Goal: Task Accomplishment & Management: Manage account settings

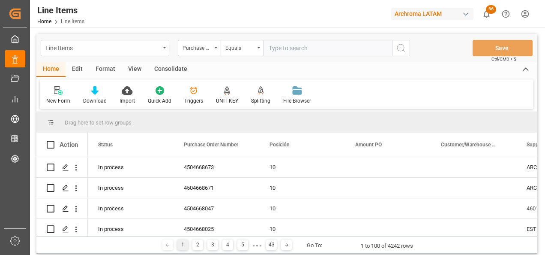
click at [161, 51] on div "Line Items" at bounding box center [105, 48] width 129 height 16
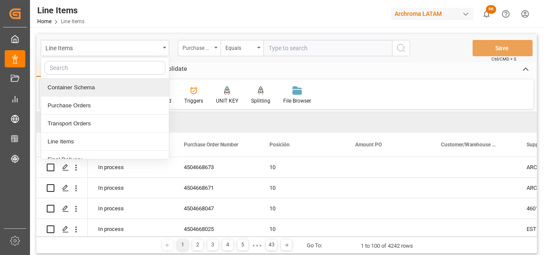
click at [204, 44] on div "Purchase Order Number" at bounding box center [197, 47] width 29 height 10
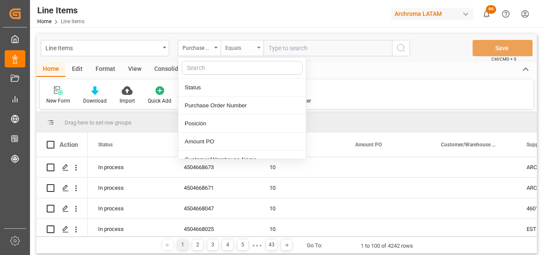
click at [238, 44] on div "Equals" at bounding box center [239, 47] width 29 height 10
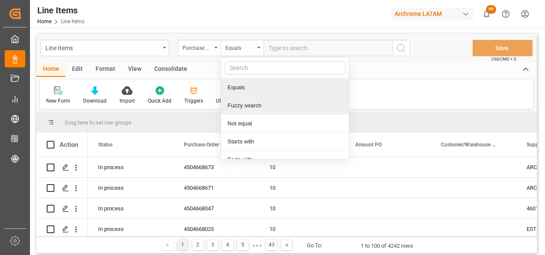
click at [243, 104] on div "Fuzzy search" at bounding box center [285, 105] width 128 height 18
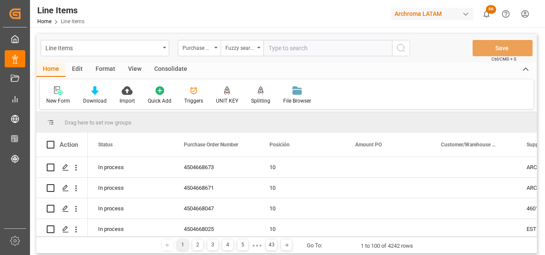
click at [306, 45] on input "text" at bounding box center [328, 48] width 129 height 16
paste input "4504666662"
type input "4504666662"
click at [403, 48] on icon "search button" at bounding box center [401, 48] width 10 height 10
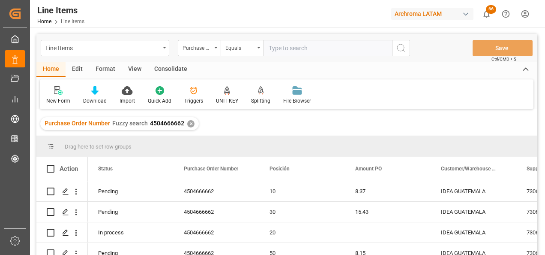
scroll to position [43, 0]
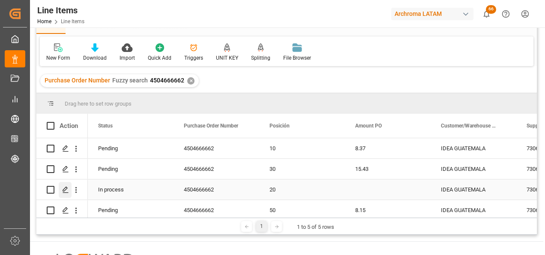
click at [68, 187] on icon "Press SPACE to select this row." at bounding box center [65, 189] width 7 height 7
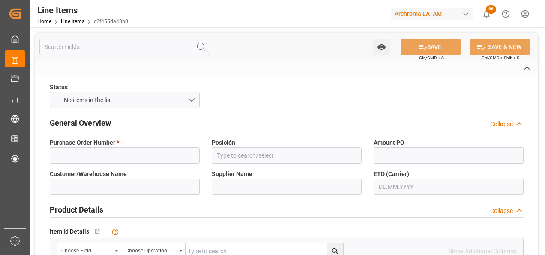
type input "4504666662"
type input "20"
type input "IDEA GUATEMALA"
type input "7306 ARCHROMA ([GEOGRAPHIC_DATA]) S. DE [PERSON_NAME]"
type input "28757530823"
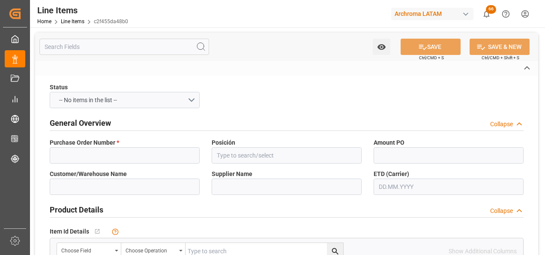
type textarea "ERIONYL RED A-3G 0025"
type input "KGM"
type input "KG"
type input "OVERLAND"
type textarea "CORINTO"
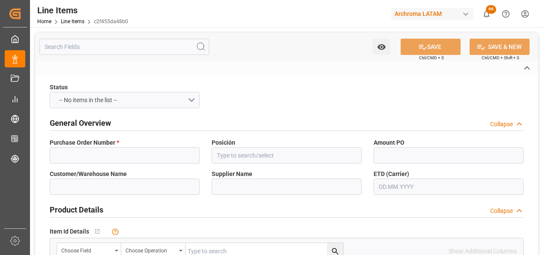
type input "2902"
type textarea "TEXTIL"
type input "CPT"
type textarea "Definitivo"
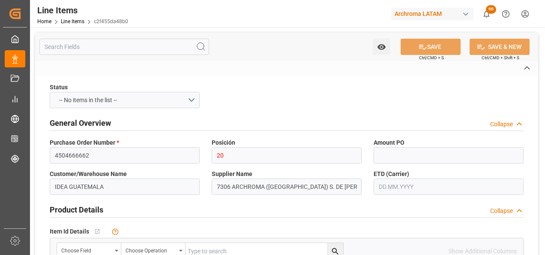
type input "50"
type input "320412900000"
type input "[DATE] 22:58"
type input "[DATE] 19:56"
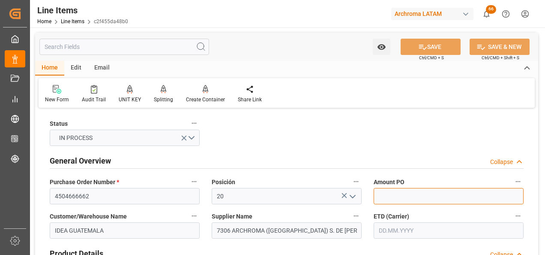
click at [414, 192] on input "text" at bounding box center [449, 196] width 150 height 16
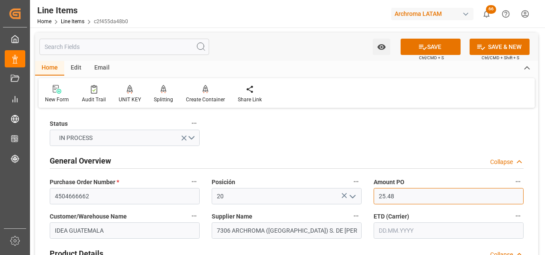
type input "25.48"
click at [417, 227] on input "text" at bounding box center [449, 230] width 150 height 16
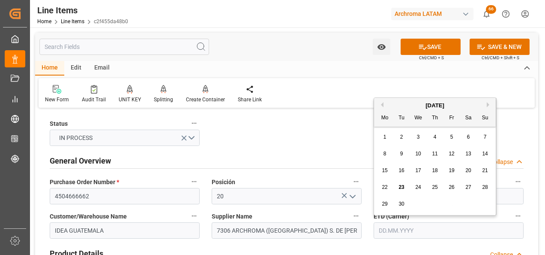
click at [378, 178] on div "15 16 17 18 19 20 21" at bounding box center [435, 170] width 117 height 17
click at [432, 183] on div "25" at bounding box center [435, 187] width 11 height 10
type input "[DATE]"
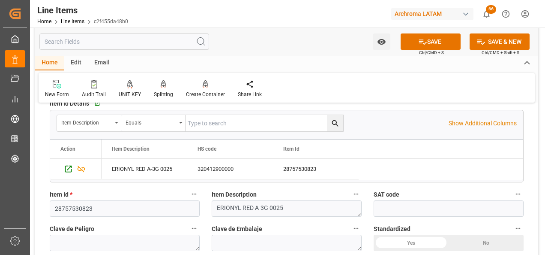
scroll to position [214, 0]
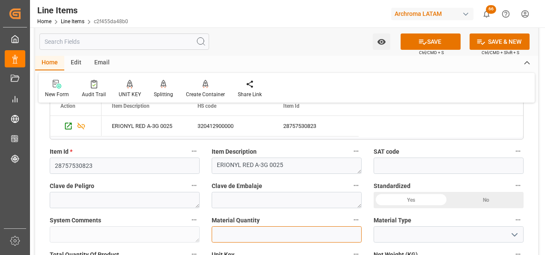
click at [323, 232] on input "text" at bounding box center [287, 234] width 150 height 16
type input "2"
click at [518, 232] on icon "open menu" at bounding box center [515, 234] width 10 height 10
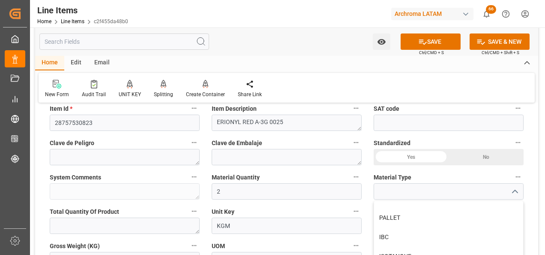
scroll to position [6, 0]
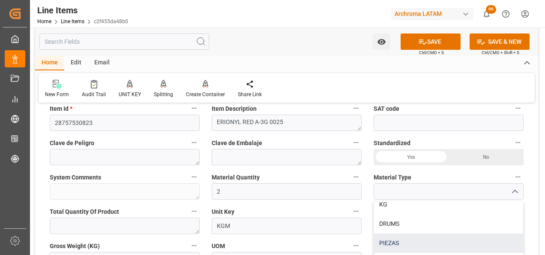
click at [405, 237] on div "PIEZAS" at bounding box center [448, 242] width 149 height 19
type input "PIEZAS"
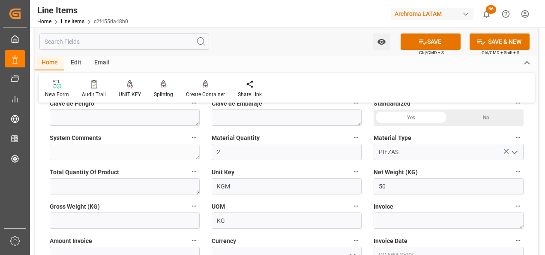
scroll to position [343, 0]
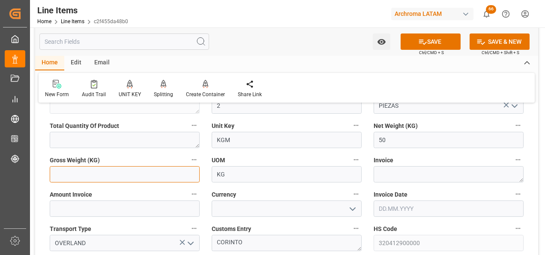
click at [162, 179] on input "text" at bounding box center [125, 174] width 150 height 16
type input "53.4"
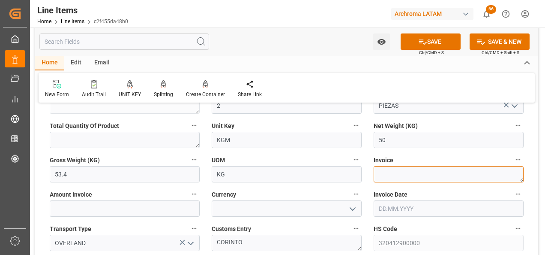
click at [404, 174] on textarea at bounding box center [449, 174] width 150 height 16
click at [401, 171] on textarea at bounding box center [449, 174] width 150 height 16
paste textarea "7060003643"
type textarea "7060003643"
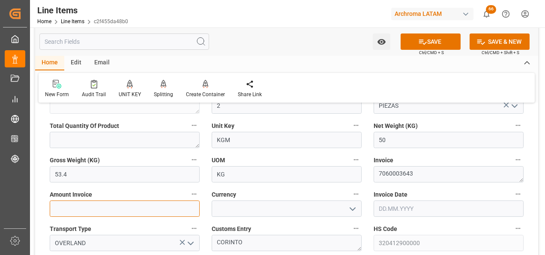
click at [157, 211] on input "text" at bounding box center [125, 208] width 150 height 16
type input "1274"
click at [348, 211] on icon "open menu" at bounding box center [353, 209] width 10 height 10
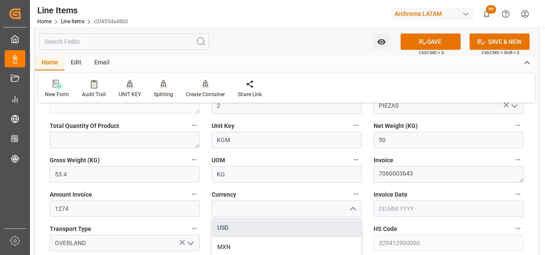
click at [336, 223] on div "USD" at bounding box center [286, 227] width 149 height 19
type input "USD"
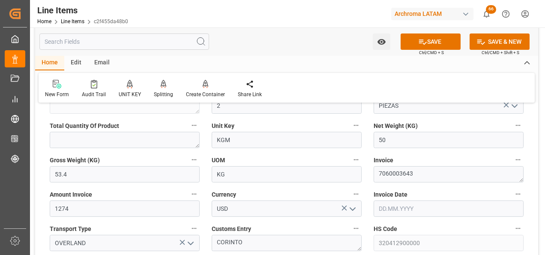
click at [405, 205] on input "text" at bounding box center [449, 208] width 150 height 16
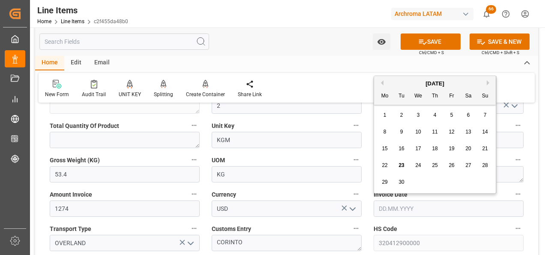
click at [378, 153] on div "15 16 17 18 19 20 21" at bounding box center [435, 148] width 117 height 17
click at [452, 150] on span "19" at bounding box center [452, 148] width 6 height 6
type input "[DATE]"
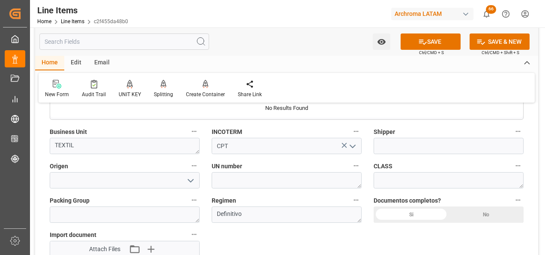
scroll to position [600, 0]
click at [420, 211] on div "Si" at bounding box center [411, 214] width 75 height 16
click at [159, 177] on input at bounding box center [125, 179] width 150 height 16
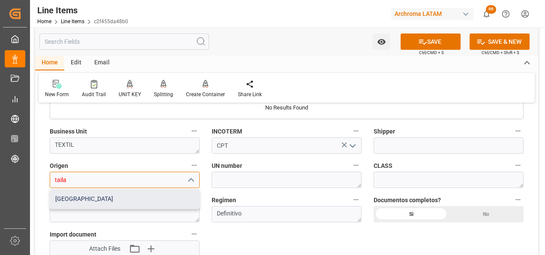
click at [156, 192] on div "[GEOGRAPHIC_DATA]" at bounding box center [124, 198] width 149 height 19
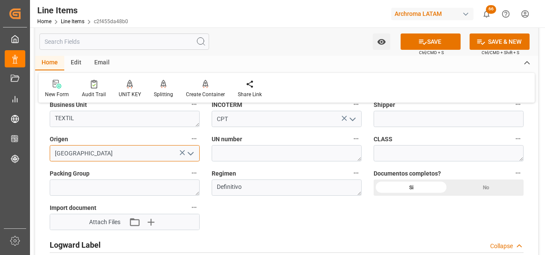
scroll to position [643, 0]
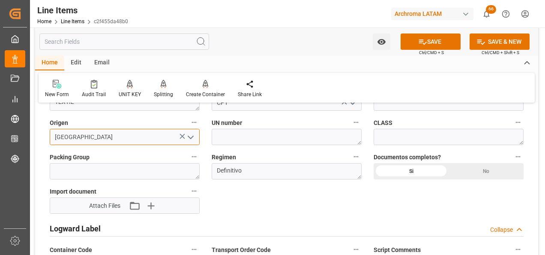
type input "[GEOGRAPHIC_DATA]"
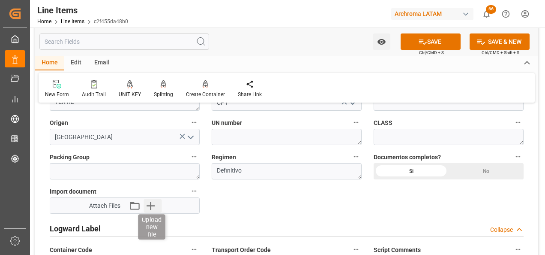
click at [152, 210] on icon "button" at bounding box center [151, 205] width 14 height 14
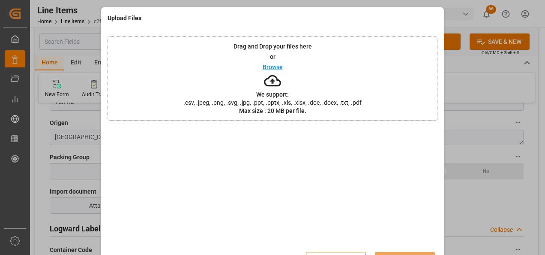
click at [305, 114] on div "Drag and Drop your files here or Browse We support: .csv, .jpeg, .png, .svg, .j…" at bounding box center [273, 78] width 330 height 84
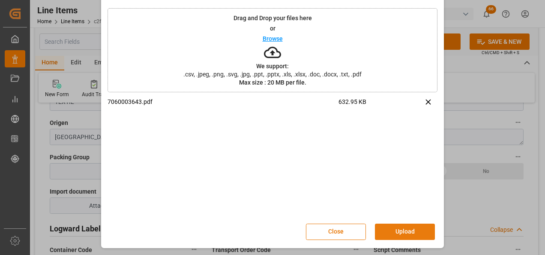
click at [415, 225] on button "Upload" at bounding box center [405, 231] width 60 height 16
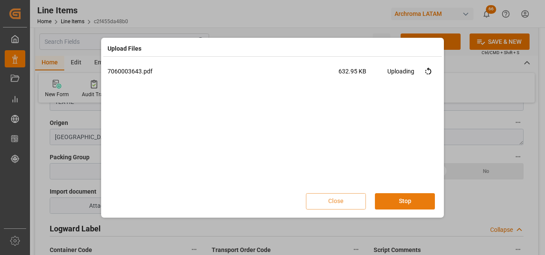
scroll to position [0, 0]
click at [409, 196] on button "Done" at bounding box center [405, 201] width 60 height 16
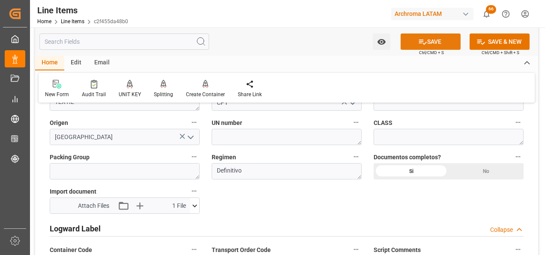
click at [420, 34] on button "SAVE" at bounding box center [431, 41] width 60 height 16
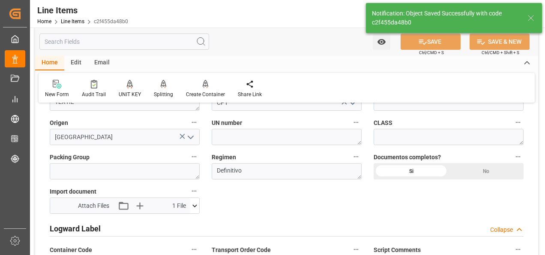
type textarea "2 PIEZAS"
type input "[DATE] 14:18"
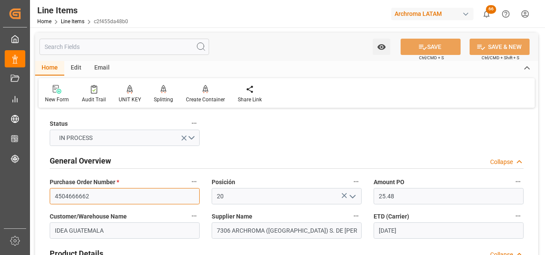
click at [78, 196] on input "4504666662" at bounding box center [125, 196] width 150 height 16
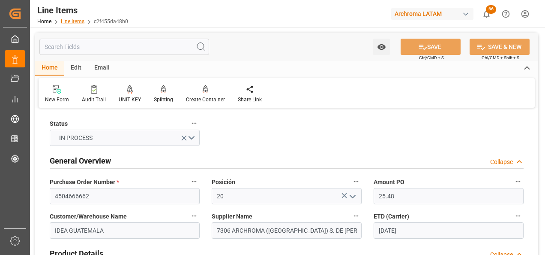
click at [77, 23] on link "Line Items" at bounding box center [73, 21] width 24 height 6
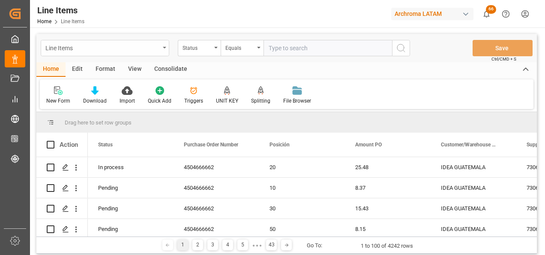
click at [162, 51] on div "Line Items" at bounding box center [105, 48] width 129 height 16
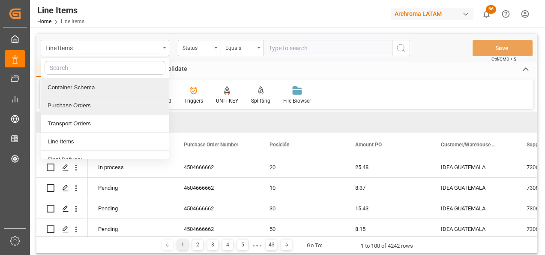
click at [99, 90] on div "Container Schema" at bounding box center [105, 87] width 128 height 18
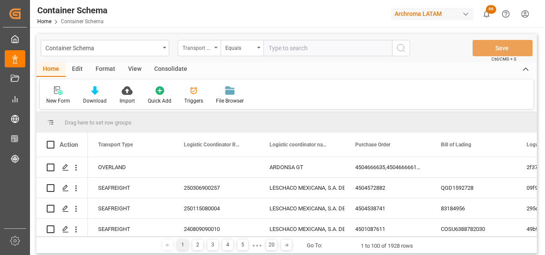
click at [211, 53] on div "Transport Type" at bounding box center [199, 48] width 43 height 16
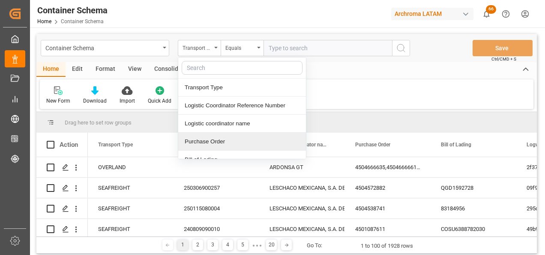
click at [208, 135] on div "Purchase Order" at bounding box center [242, 141] width 128 height 18
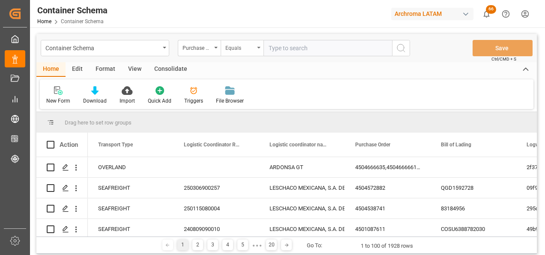
click at [252, 43] on div "Equals" at bounding box center [239, 47] width 29 height 10
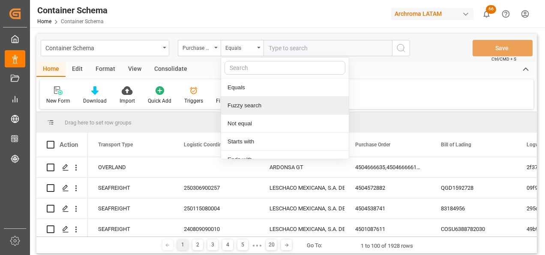
click at [265, 102] on div "Fuzzy search" at bounding box center [285, 105] width 128 height 18
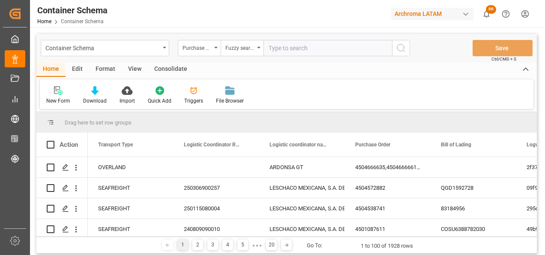
paste input "4504666662"
type input "4504666662"
click at [409, 49] on button "search button" at bounding box center [401, 48] width 18 height 16
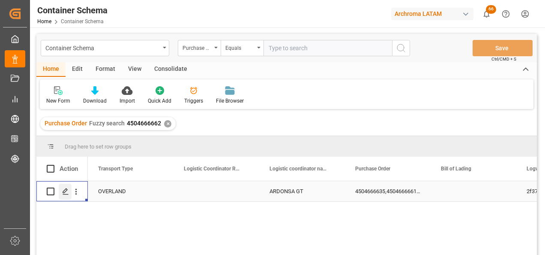
click at [63, 193] on icon "Press SPACE to select this row." at bounding box center [65, 191] width 7 height 7
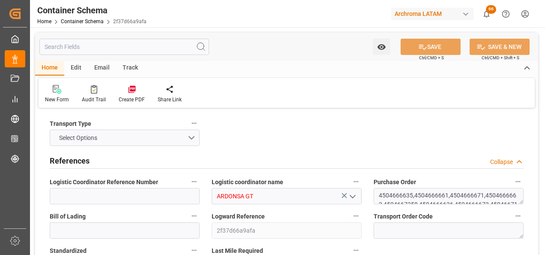
type input "0"
type input "4"
type input "219"
type input "6082.9"
type input "4358.37"
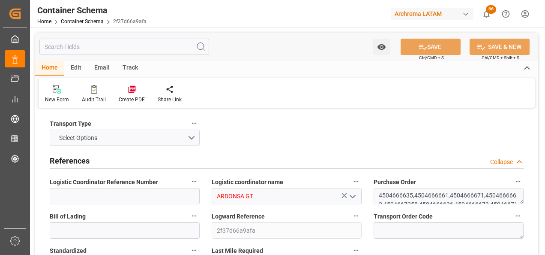
type input "HNHAC"
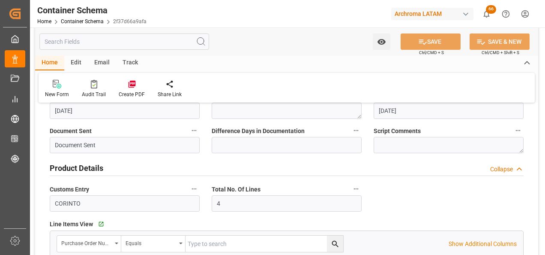
type input "[DATE] 18:00"
type input "[DATE]"
type input "[DATE] 00:00"
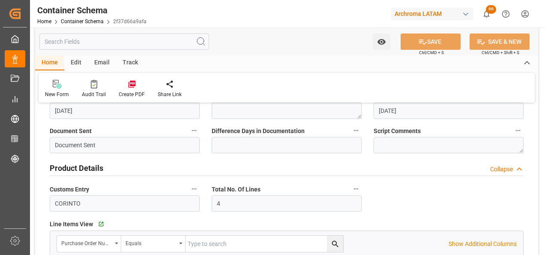
type input "[DATE] 00:00"
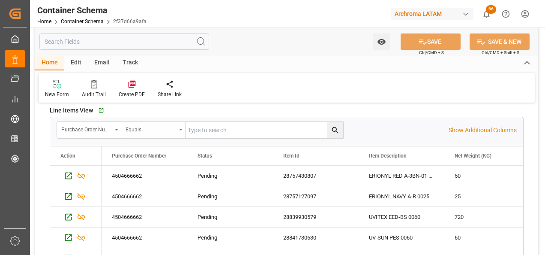
click at [182, 131] on div "Equals" at bounding box center [153, 130] width 64 height 16
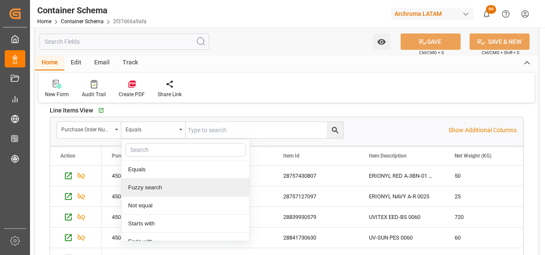
click at [170, 193] on div "Fuzzy search" at bounding box center [186, 187] width 128 height 18
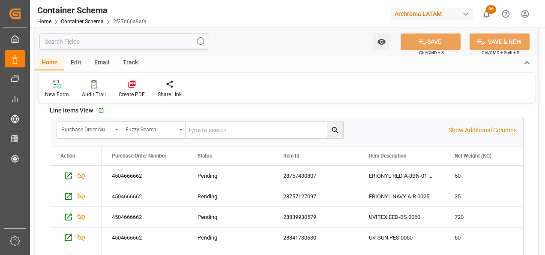
click at [216, 132] on input "text" at bounding box center [265, 130] width 158 height 16
paste input "4504666662"
type input "4504666662"
click at [116, 135] on div "Purchase Order Number" at bounding box center [89, 130] width 64 height 16
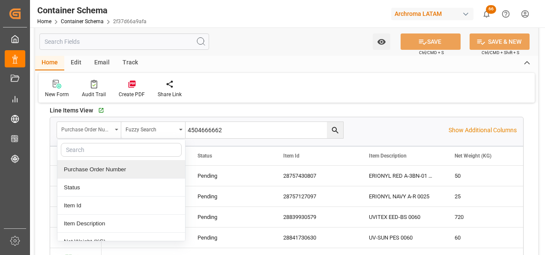
click at [108, 133] on div "Purchase Order Number" at bounding box center [89, 130] width 64 height 16
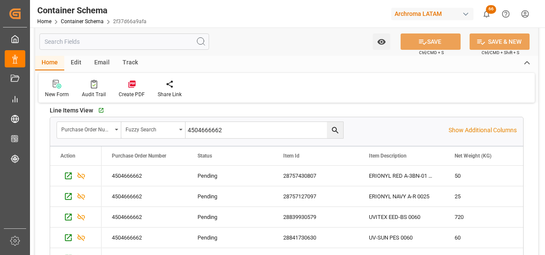
click at [341, 132] on button "search button" at bounding box center [335, 130] width 16 height 16
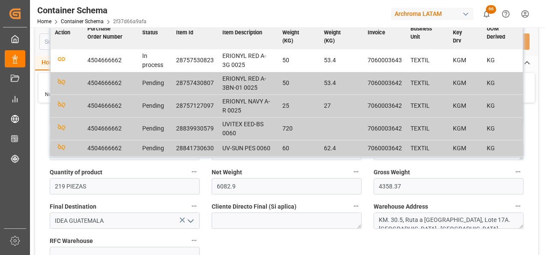
scroll to position [514, 0]
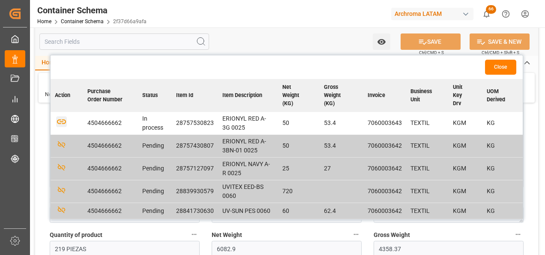
click at [60, 121] on icon "button" at bounding box center [61, 122] width 9 height 5
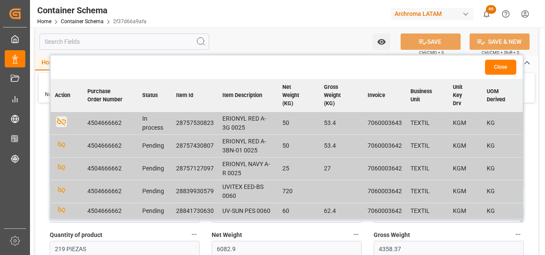
click at [498, 69] on button "Close" at bounding box center [500, 67] width 31 height 15
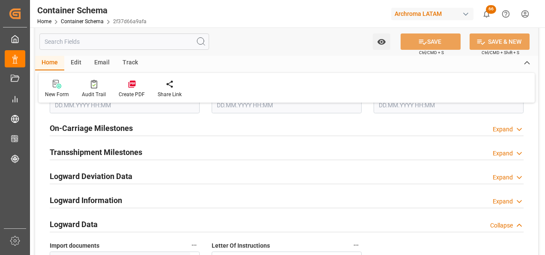
scroll to position [1414, 0]
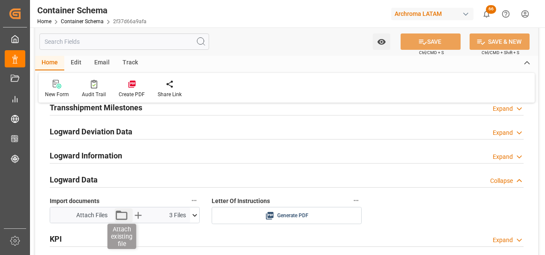
click at [126, 216] on icon "button" at bounding box center [122, 214] width 12 height 9
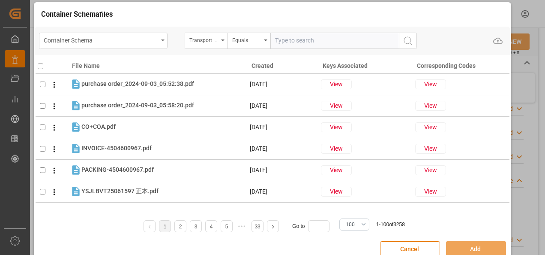
click at [146, 39] on div "Container Schema" at bounding box center [101, 39] width 114 height 11
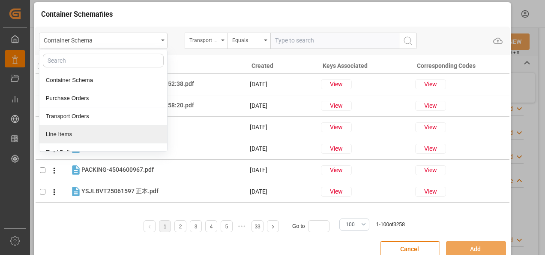
click at [99, 129] on div "Line Items" at bounding box center [103, 134] width 128 height 18
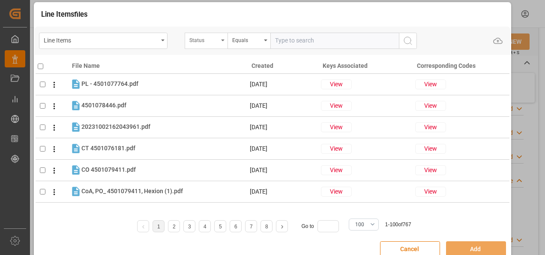
click at [196, 45] on div "Status" at bounding box center [206, 41] width 43 height 16
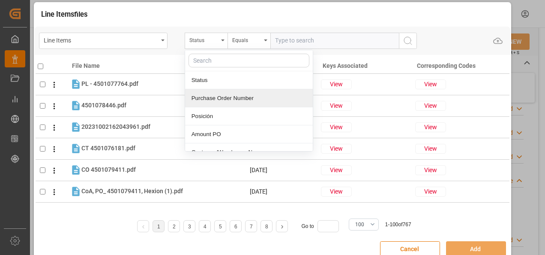
click at [222, 104] on div "Purchase Order Number" at bounding box center [249, 98] width 128 height 18
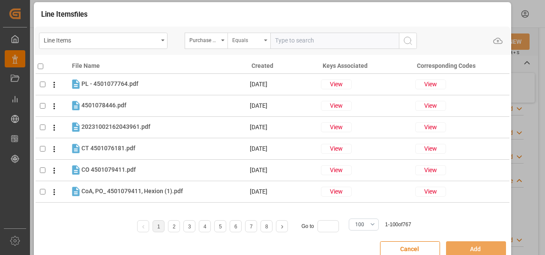
click at [251, 45] on div "Equals" at bounding box center [249, 41] width 43 height 16
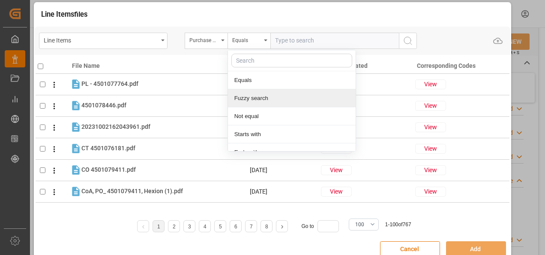
click at [257, 91] on div "Fuzzy search" at bounding box center [292, 98] width 128 height 18
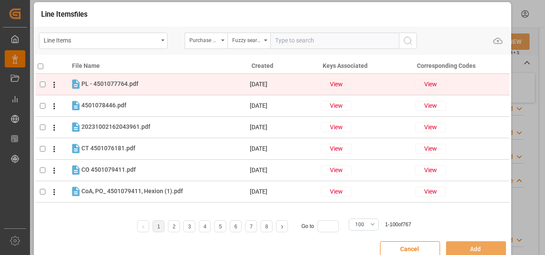
paste input "4504666662"
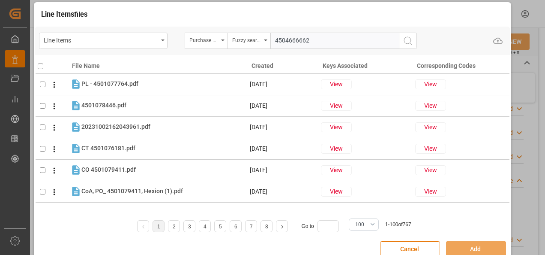
type input "4504666662"
click at [411, 41] on icon "search button" at bounding box center [408, 41] width 10 height 10
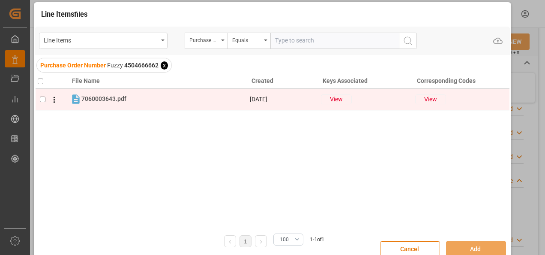
click at [42, 100] on input "checkbox" at bounding box center [43, 99] width 6 height 6
checkbox input "true"
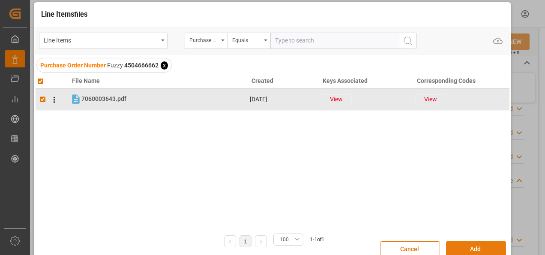
click at [477, 248] on button "Add" at bounding box center [476, 249] width 60 height 16
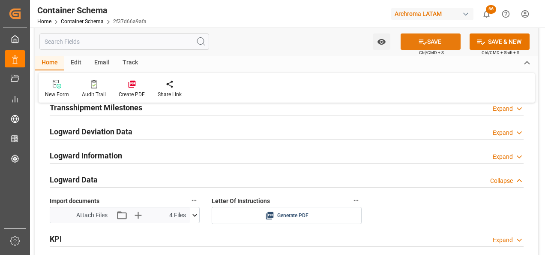
click at [437, 45] on button "SAVE" at bounding box center [431, 41] width 60 height 16
